Goal: Task Accomplishment & Management: Manage account settings

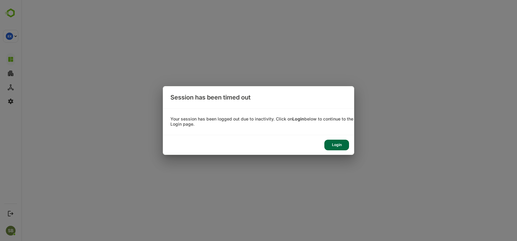
click at [332, 145] on div "Login" at bounding box center [336, 145] width 25 height 11
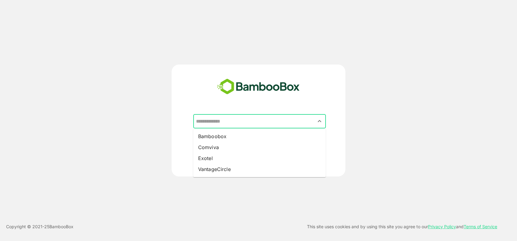
click at [267, 117] on input "text" at bounding box center [260, 122] width 130 height 12
drag, startPoint x: 210, startPoint y: 159, endPoint x: 266, endPoint y: 160, distance: 55.5
click at [266, 160] on li "Exotel" at bounding box center [259, 158] width 133 height 11
type input "******"
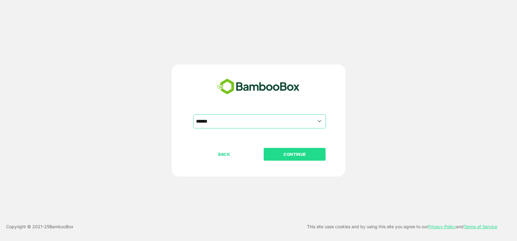
click at [266, 160] on button "CONTINUE" at bounding box center [295, 154] width 62 height 13
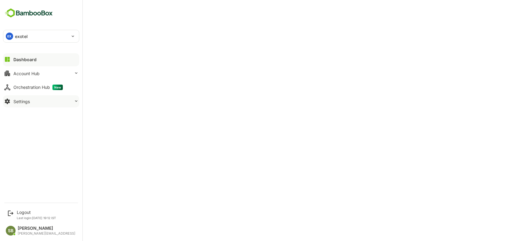
click at [17, 99] on div "Settings" at bounding box center [21, 101] width 16 height 5
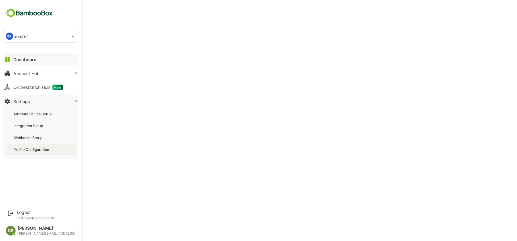
click at [37, 153] on div "Profile Configuration" at bounding box center [41, 149] width 69 height 11
click at [36, 60] on button "Dashboard" at bounding box center [41, 59] width 76 height 12
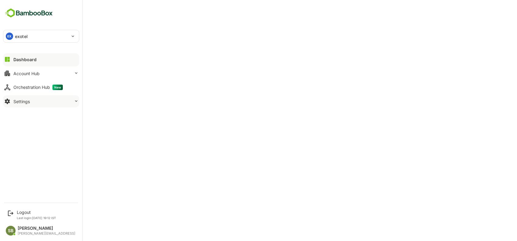
click at [22, 101] on div "Settings" at bounding box center [21, 101] width 16 height 5
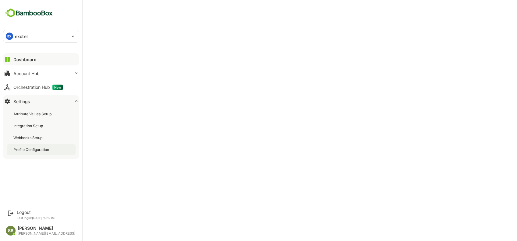
click at [31, 152] on div "Profile Configuration" at bounding box center [31, 149] width 37 height 5
click at [34, 55] on button "Dashboard" at bounding box center [41, 59] width 76 height 12
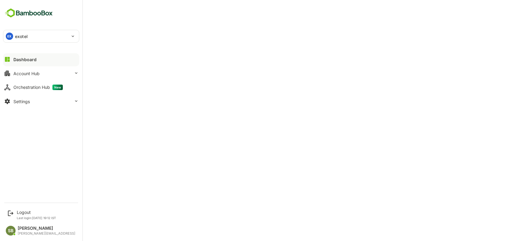
click at [29, 34] on div "EX exotel" at bounding box center [37, 36] width 68 height 12
click at [29, 81] on li "CP cpaas" at bounding box center [42, 82] width 76 height 13
type input "*****"
click at [38, 37] on div "CP cpaas" at bounding box center [37, 36] width 68 height 12
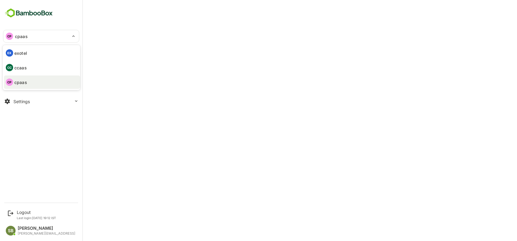
click at [32, 54] on li "EX exotel" at bounding box center [42, 52] width 76 height 13
